Goal: Navigation & Orientation: Understand site structure

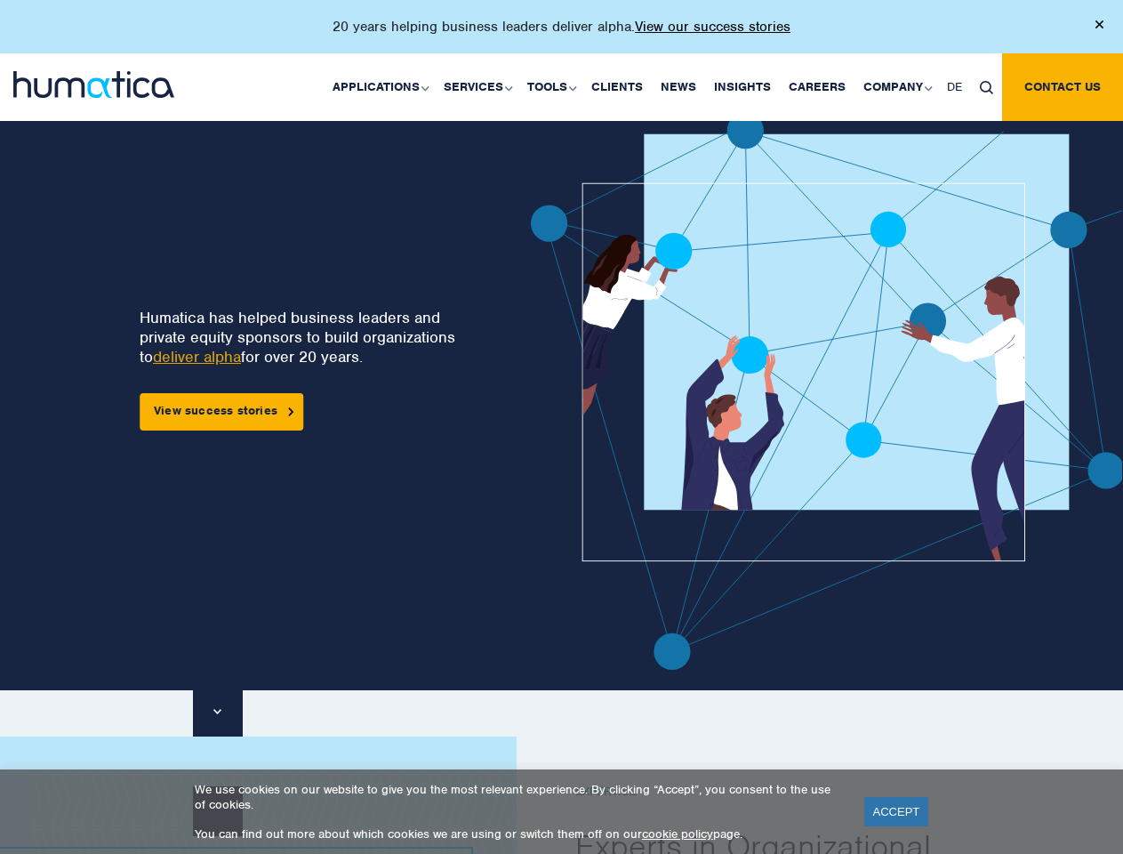
click at [561, 34] on p "20 years helping business leaders deliver alpha. View our success stories" at bounding box center [562, 27] width 458 height 18
click at [384, 86] on link "Applications" at bounding box center [379, 87] width 111 height 68
click at [480, 86] on link "Services" at bounding box center [477, 87] width 84 height 68
click at [554, 86] on link "Tools" at bounding box center [551, 87] width 64 height 68
click at [897, 86] on link "Company" at bounding box center [897, 87] width 84 height 68
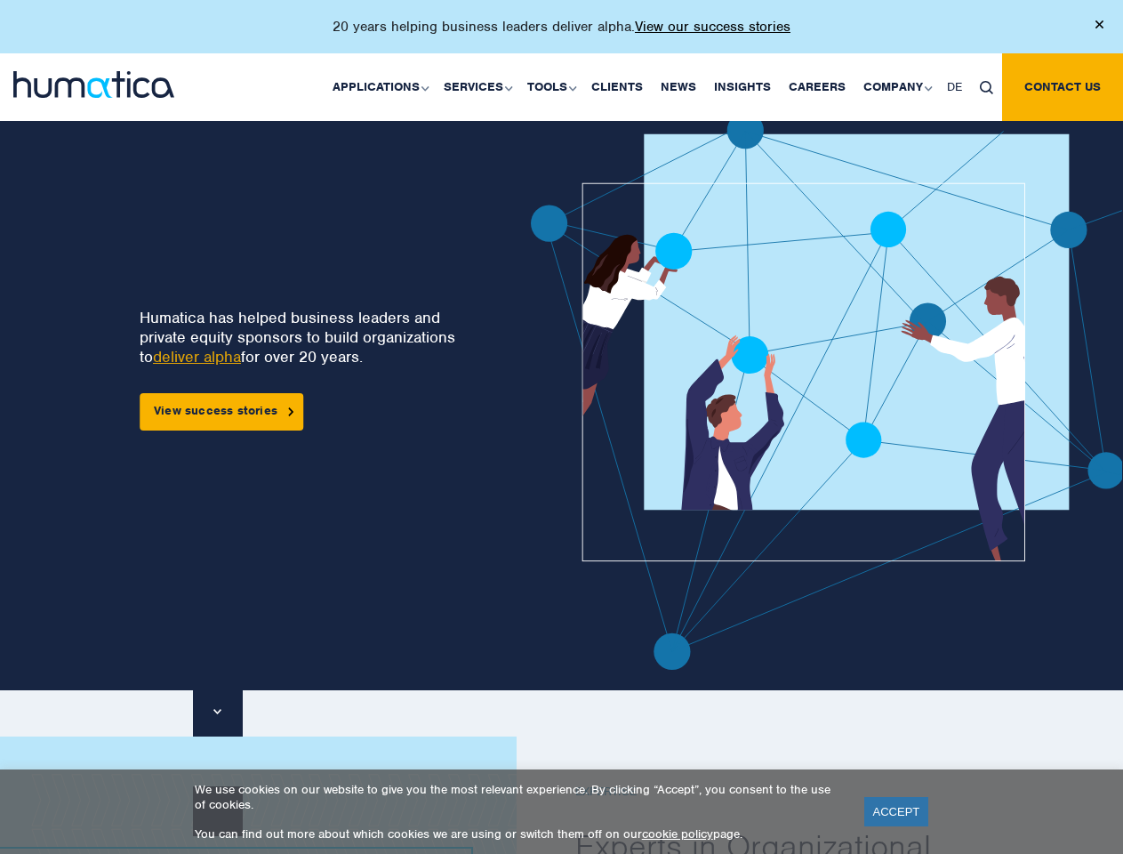
click at [986, 86] on img at bounding box center [986, 87] width 13 height 13
